Goal: Task Accomplishment & Management: Understand process/instructions

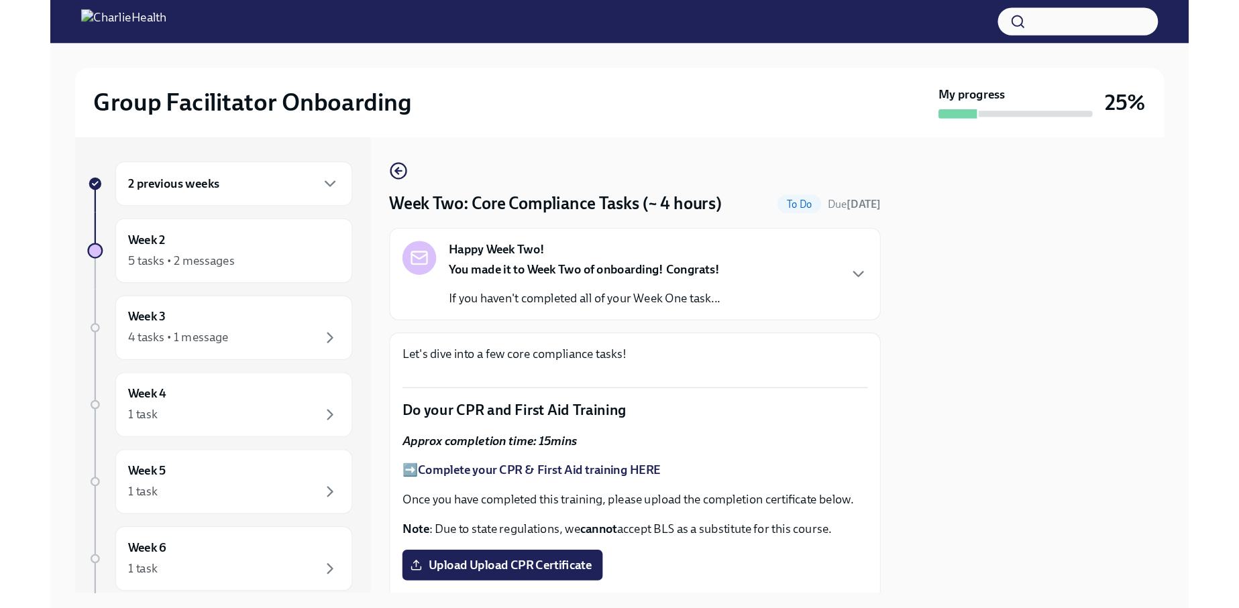
scroll to position [508, 0]
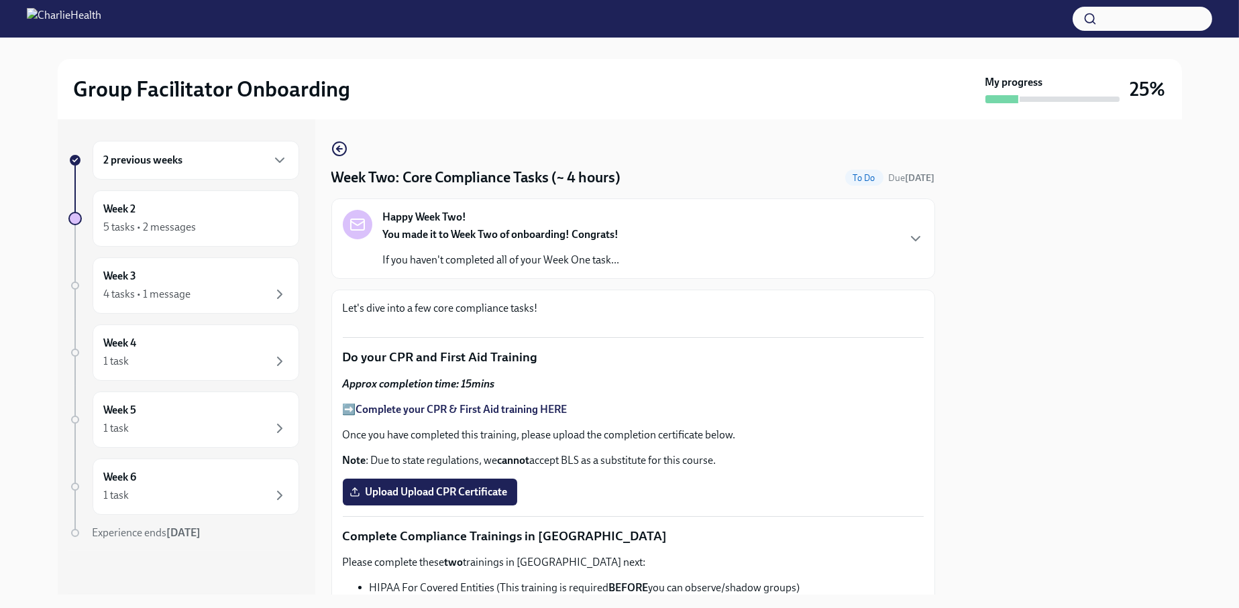
click at [171, 153] on h6 "2 previous weeks" at bounding box center [143, 160] width 79 height 15
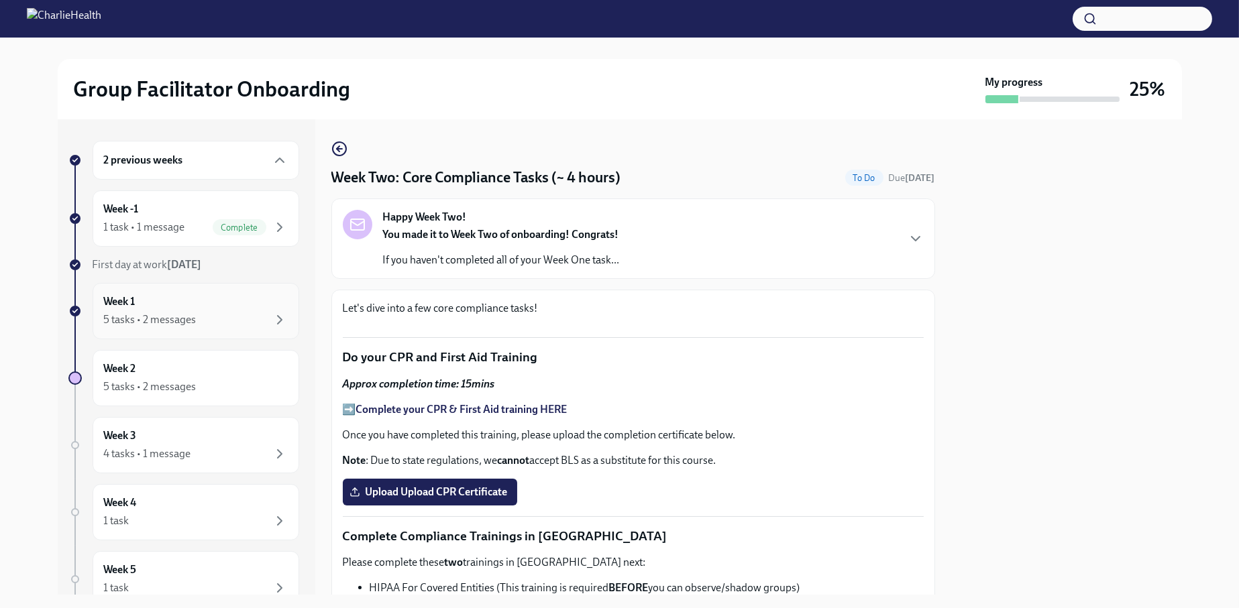
click at [188, 304] on div "Week 1 5 tasks • 2 messages" at bounding box center [196, 311] width 184 height 34
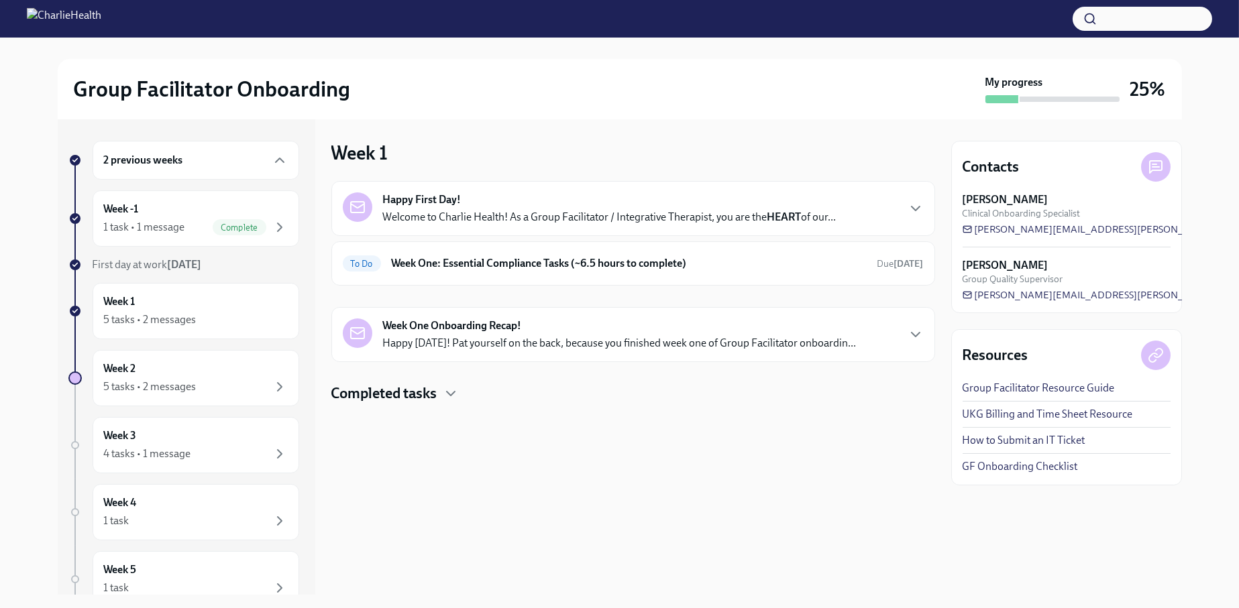
click at [882, 349] on div "Week One Onboarding Recap! Happy [DATE]! Pat yourself on the back, because you …" at bounding box center [633, 335] width 581 height 32
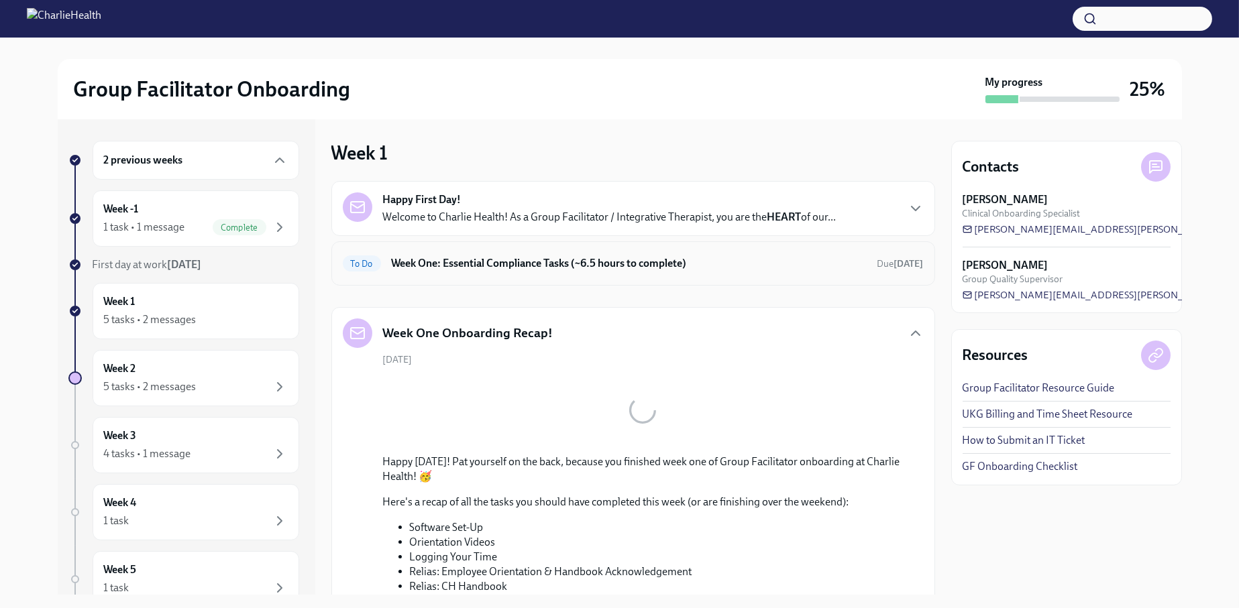
click at [773, 272] on div "To Do Week One: Essential Compliance Tasks (~6.5 hours to complete) Due [DATE]" at bounding box center [633, 263] width 581 height 21
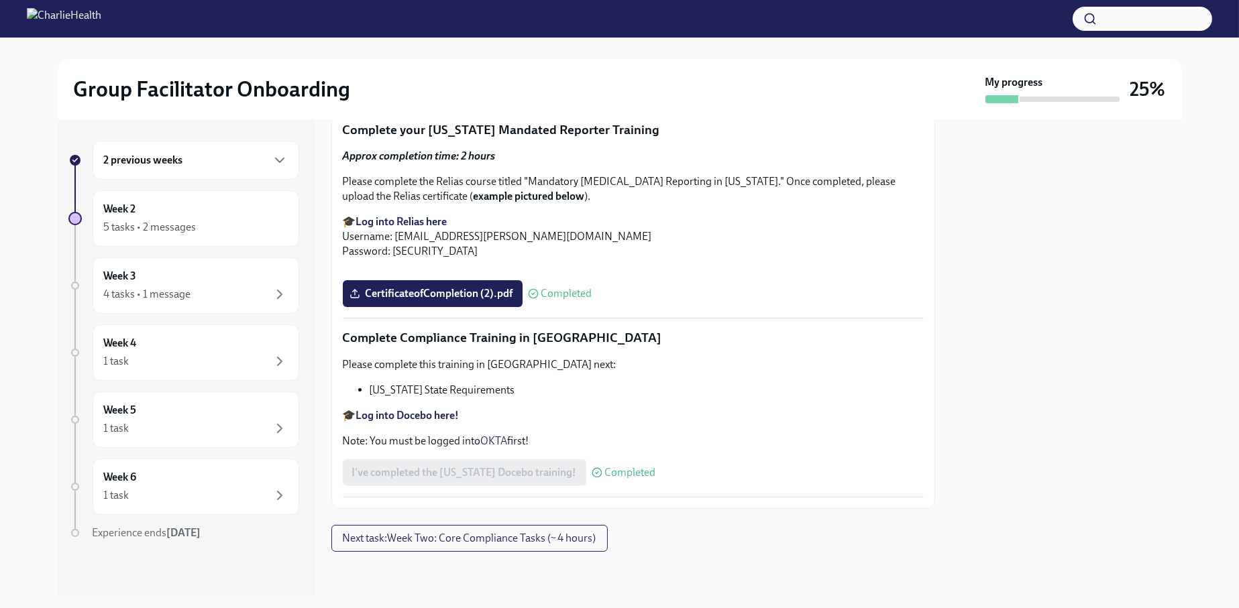
scroll to position [2933, 0]
click at [167, 220] on div "5 tasks • 2 messages" at bounding box center [150, 227] width 93 height 15
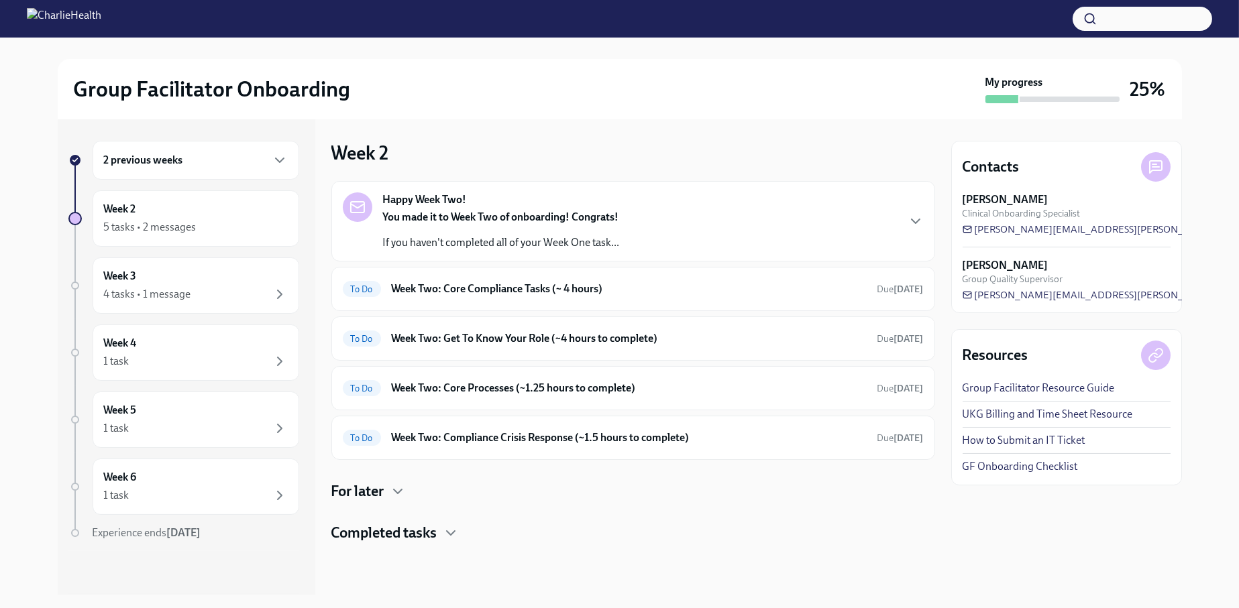
click at [183, 156] on div "2 previous weeks" at bounding box center [196, 160] width 184 height 16
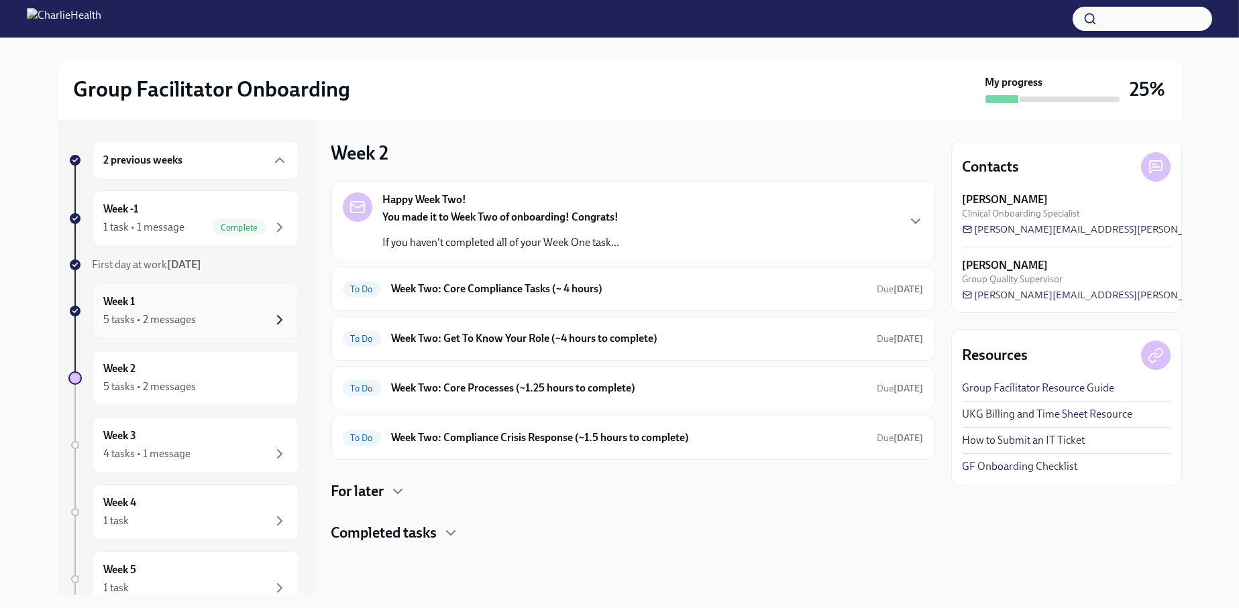
click at [272, 312] on icon "button" at bounding box center [280, 320] width 16 height 16
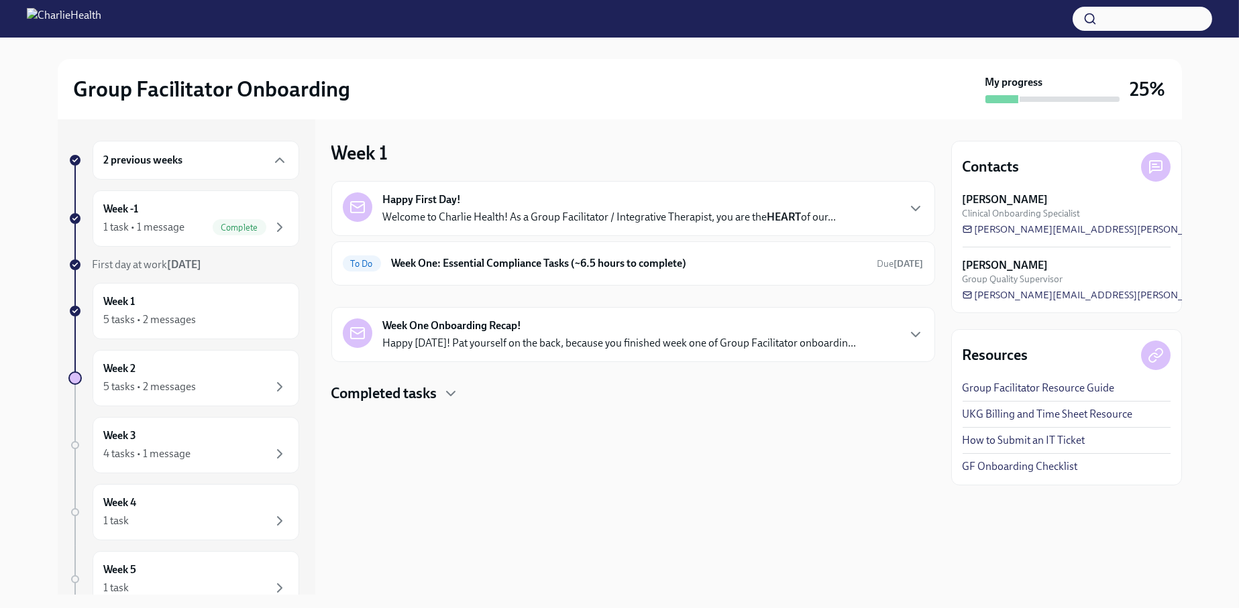
click at [465, 207] on div "Happy First Day! Welcome to Charlie Health! As a Group Facilitator / Integrativ…" at bounding box center [609, 208] width 453 height 32
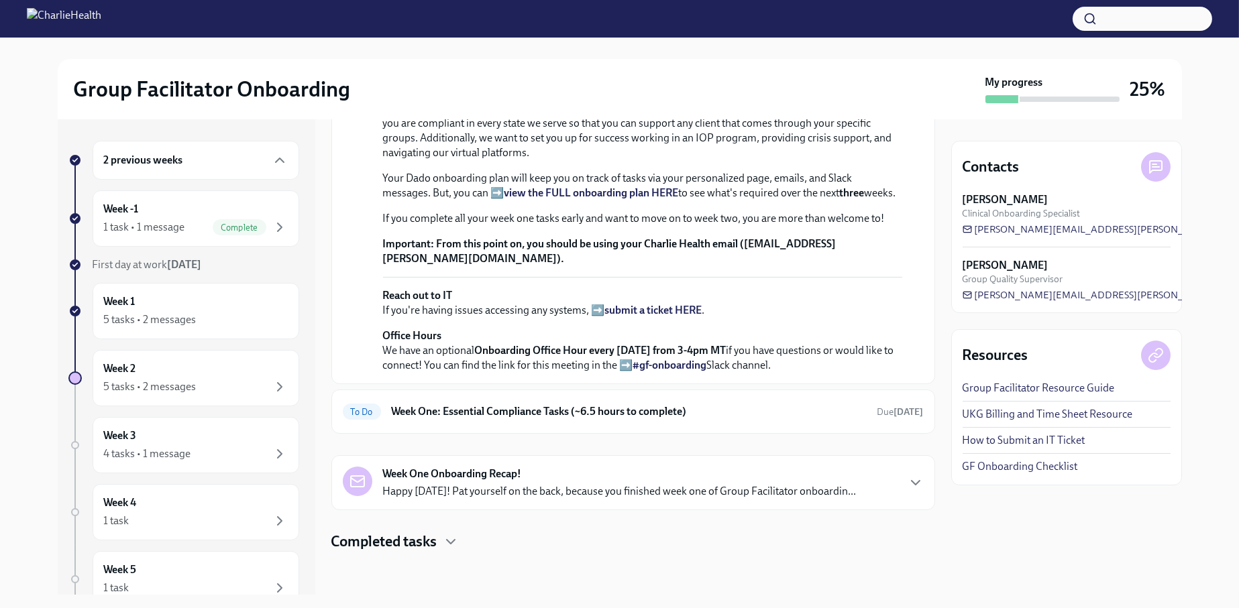
scroll to position [444, 0]
click at [528, 410] on h6 "Week One: Essential Compliance Tasks (~6.5 hours to complete)" at bounding box center [629, 411] width 475 height 15
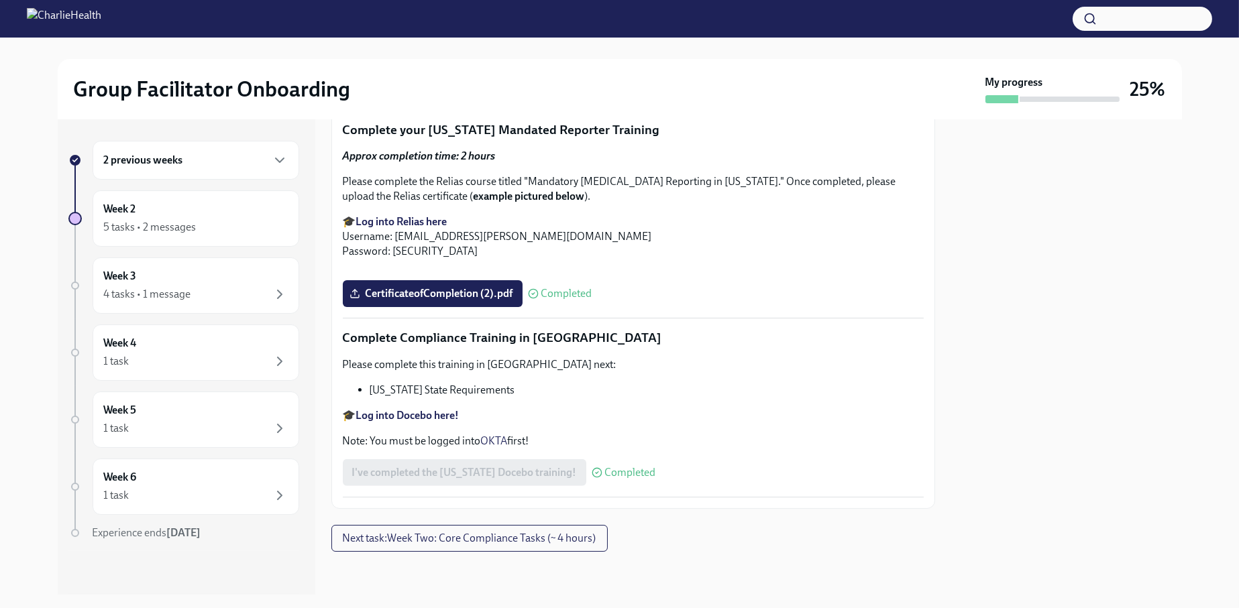
scroll to position [2933, 0]
click at [209, 162] on div "2 previous weeks" at bounding box center [196, 160] width 184 height 16
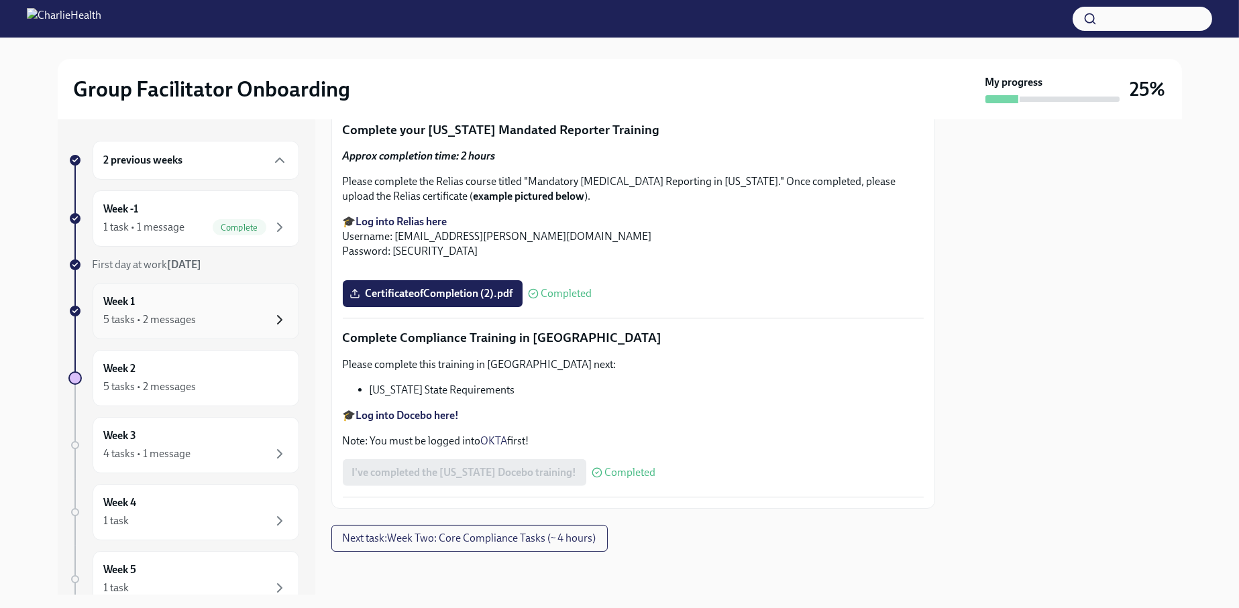
click at [272, 321] on icon "button" at bounding box center [280, 320] width 16 height 16
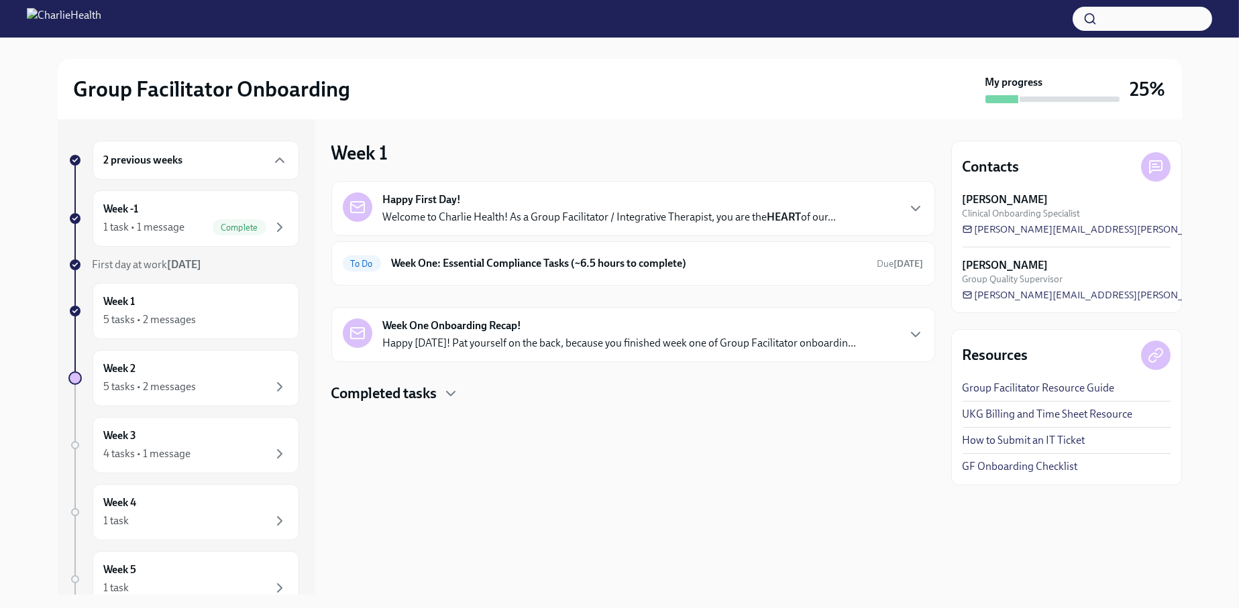
click at [465, 336] on p "Happy [DATE]! Pat yourself on the back, because you finished week one of Group …" at bounding box center [619, 343] width 473 height 15
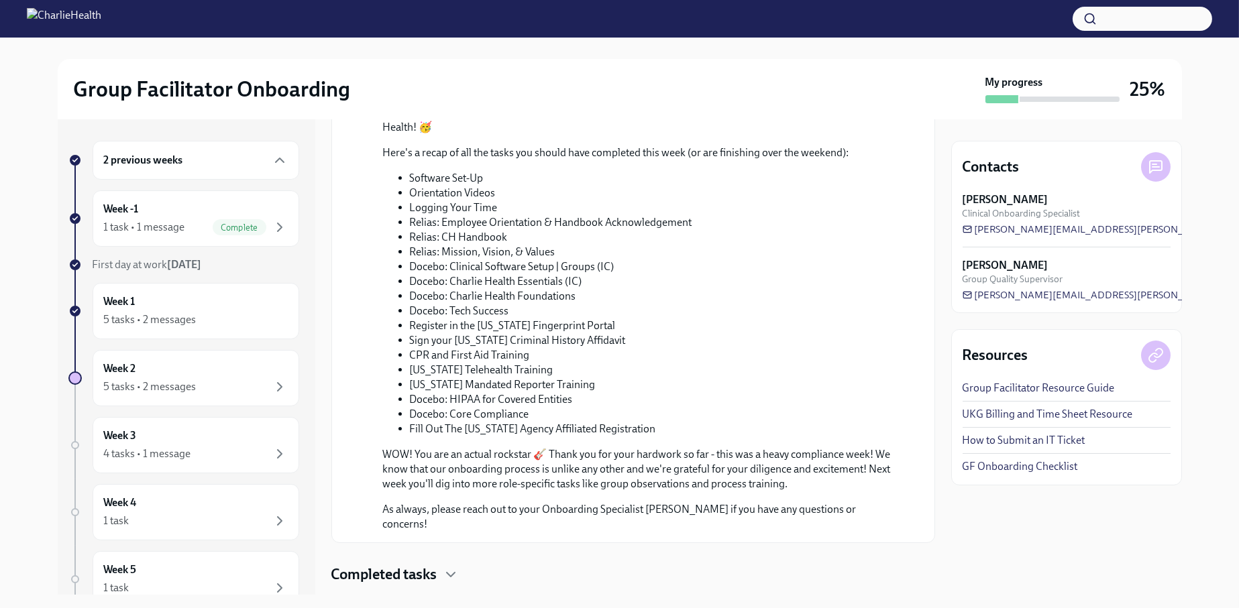
scroll to position [586, 0]
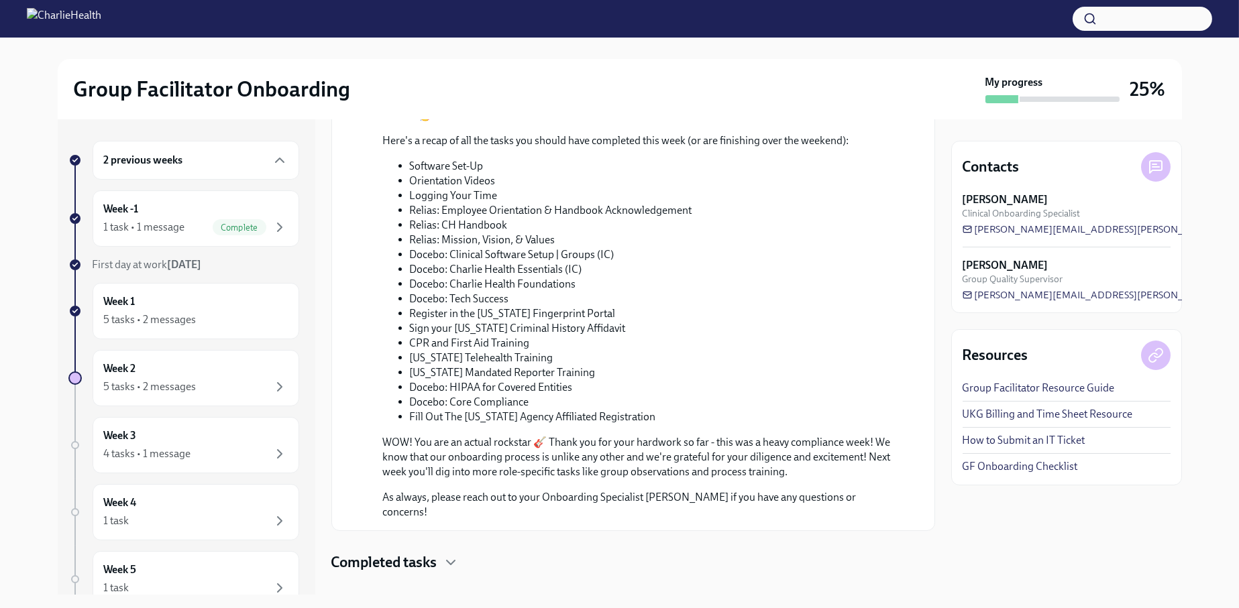
click at [419, 529] on div "Happy First Day! Welcome to Charlie Health! As a Group Facilitator / Integrativ…" at bounding box center [633, 84] width 604 height 978
click at [443, 529] on icon "button" at bounding box center [451, 563] width 16 height 16
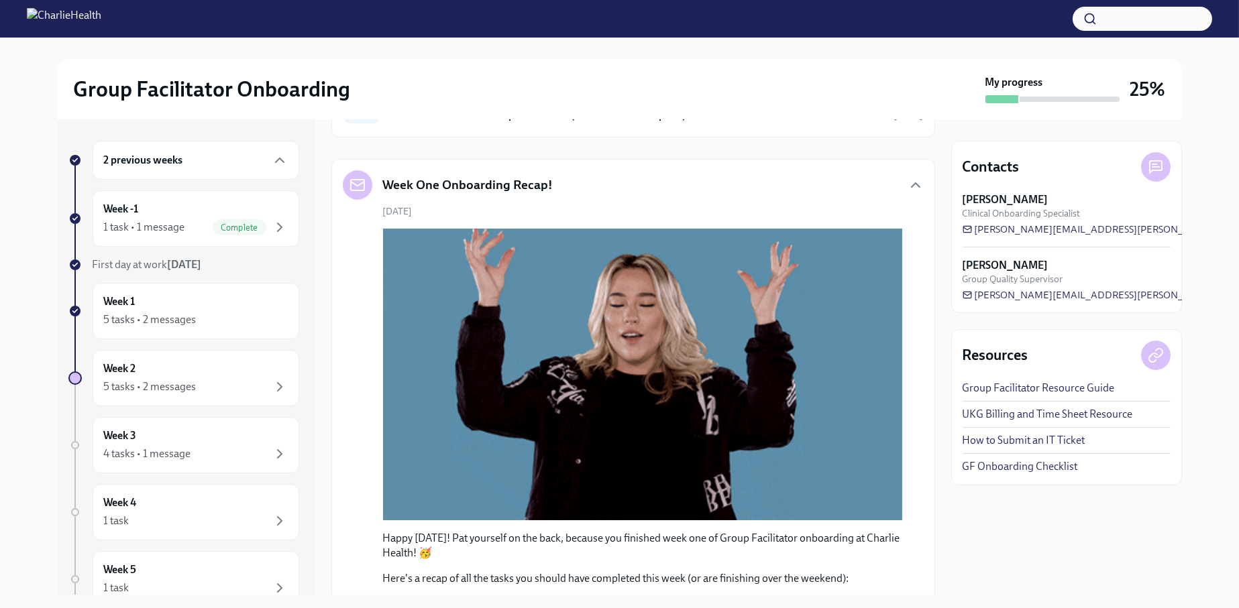
scroll to position [0, 0]
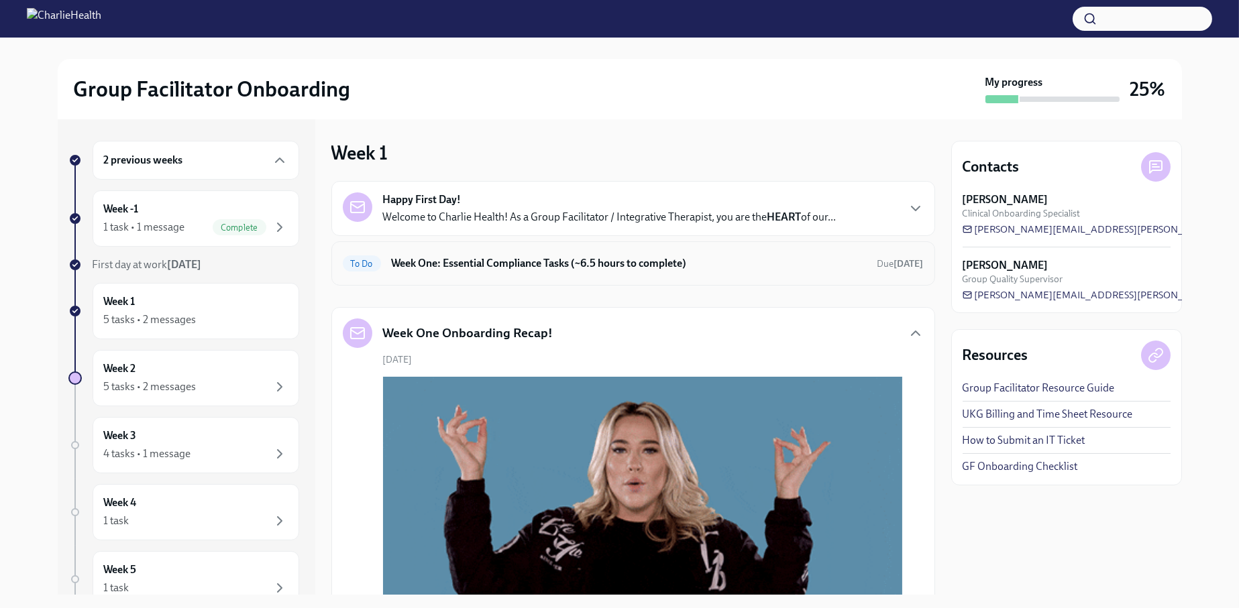
click at [454, 271] on div "To Do Week One: Essential Compliance Tasks (~6.5 hours to complete) Due [DATE]" at bounding box center [633, 263] width 581 height 21
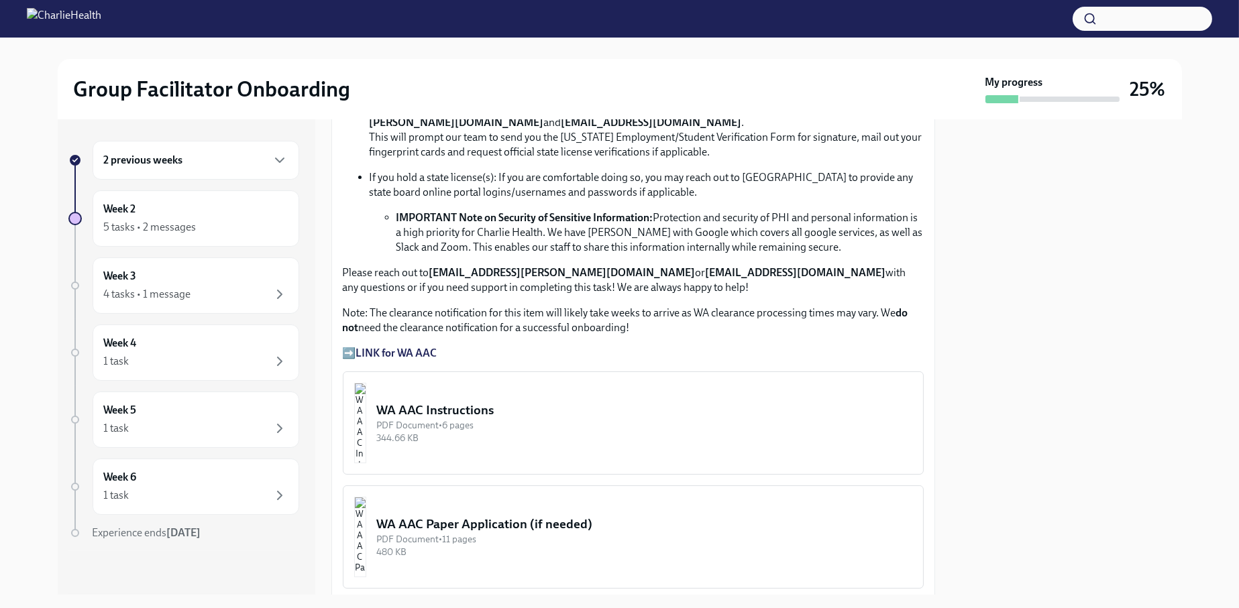
scroll to position [939, 0]
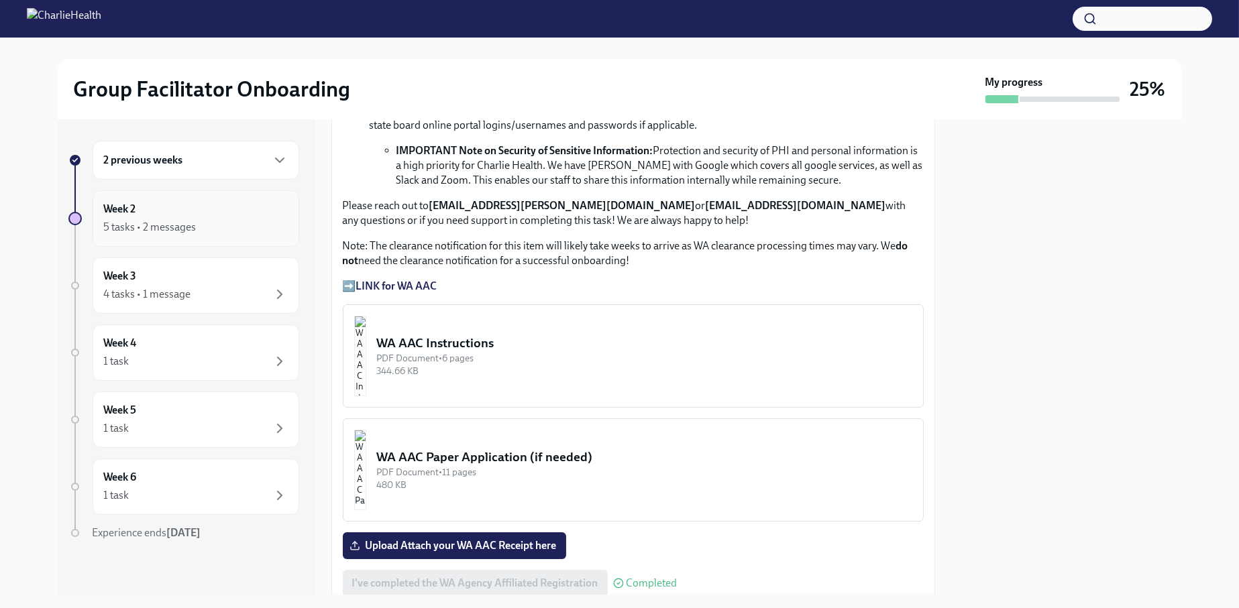
click at [243, 232] on div "5 tasks • 2 messages" at bounding box center [196, 227] width 184 height 16
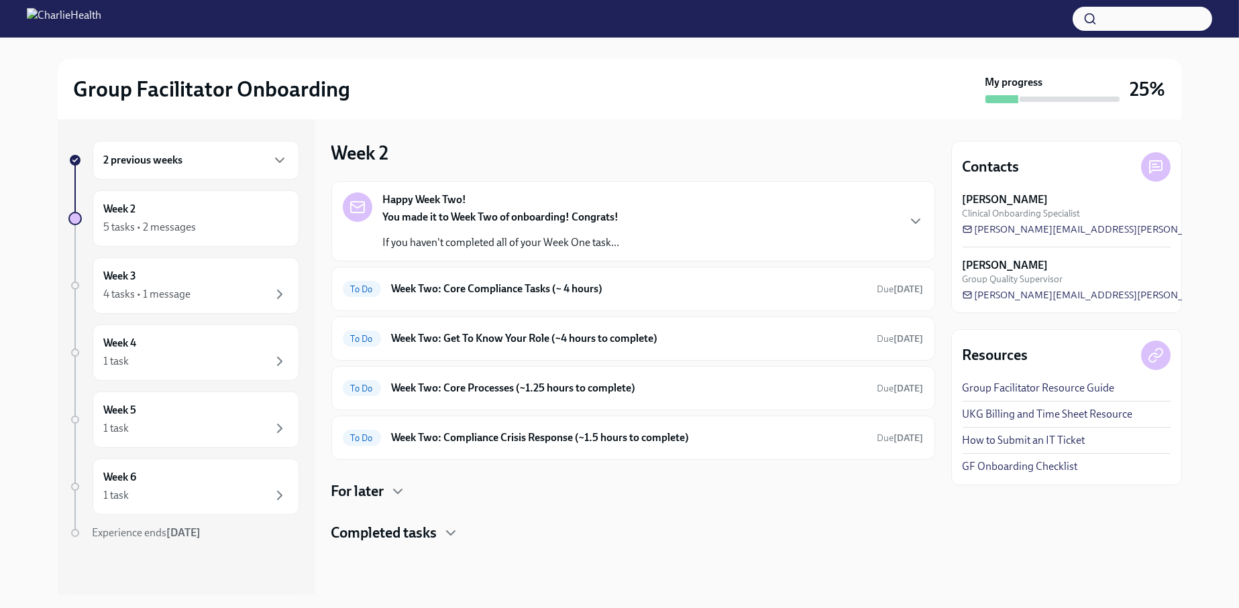
click at [819, 236] on div "Happy Week Two! You made it to Week Two of onboarding! Congrats! If you haven't…" at bounding box center [633, 221] width 581 height 58
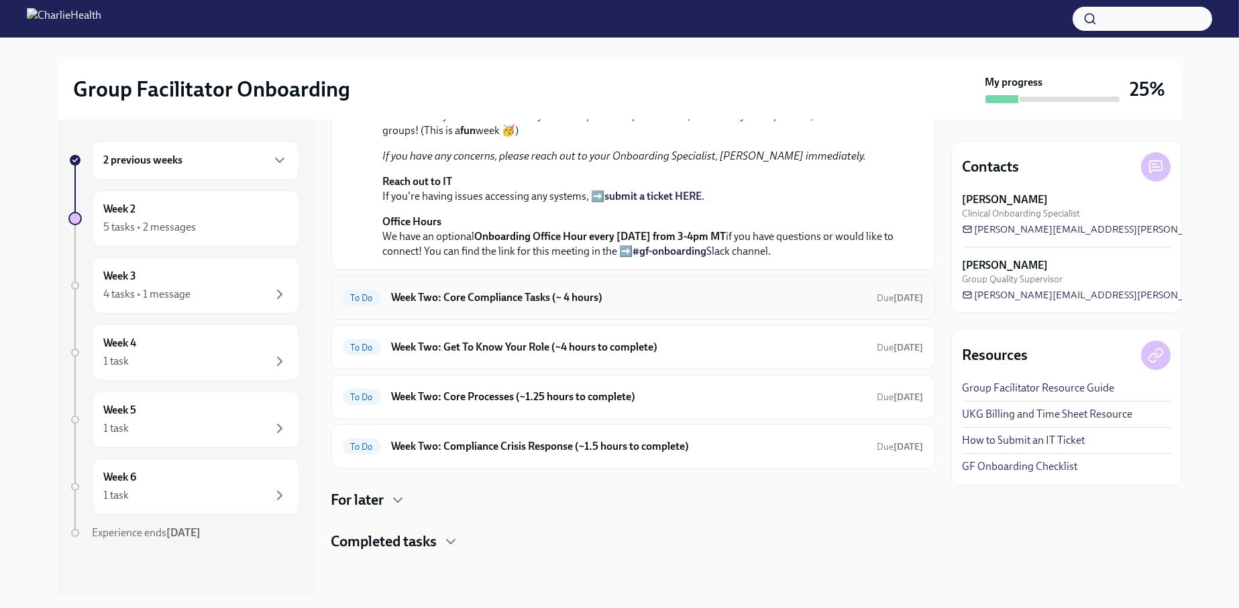
scroll to position [402, 0]
click at [565, 305] on h6 "Week Two: Core Compliance Tasks (~ 4 hours)" at bounding box center [629, 297] width 475 height 15
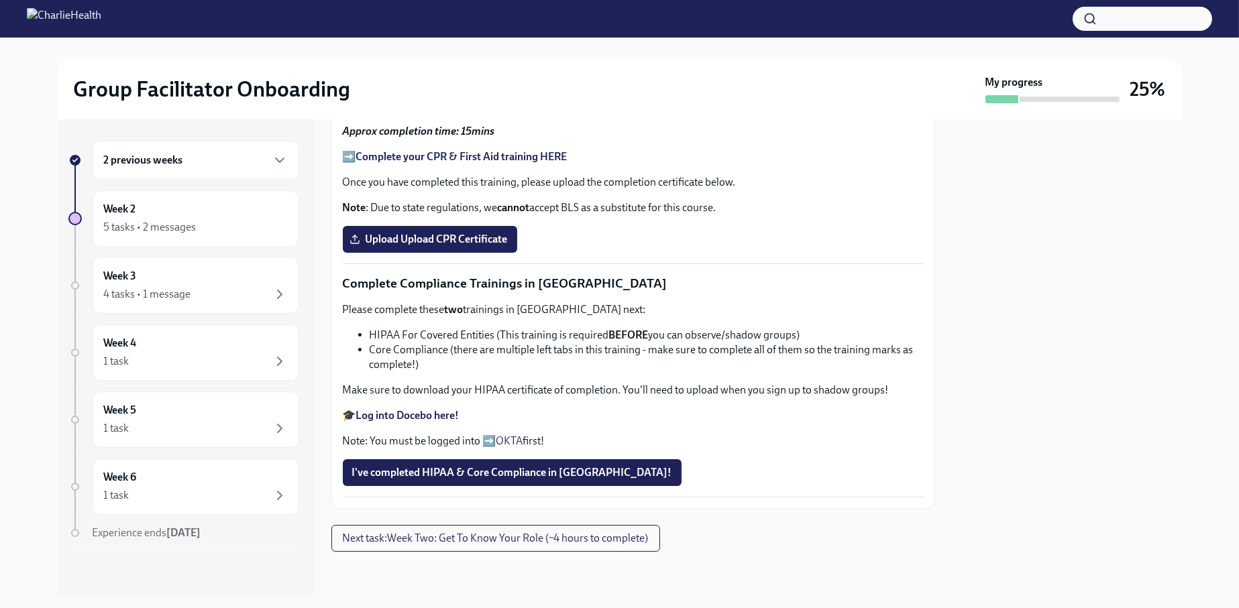
scroll to position [688, 0]
click at [492, 163] on strong "Complete your CPR & First Aid training HERE" at bounding box center [461, 156] width 211 height 13
